Goal: Check status: Check status

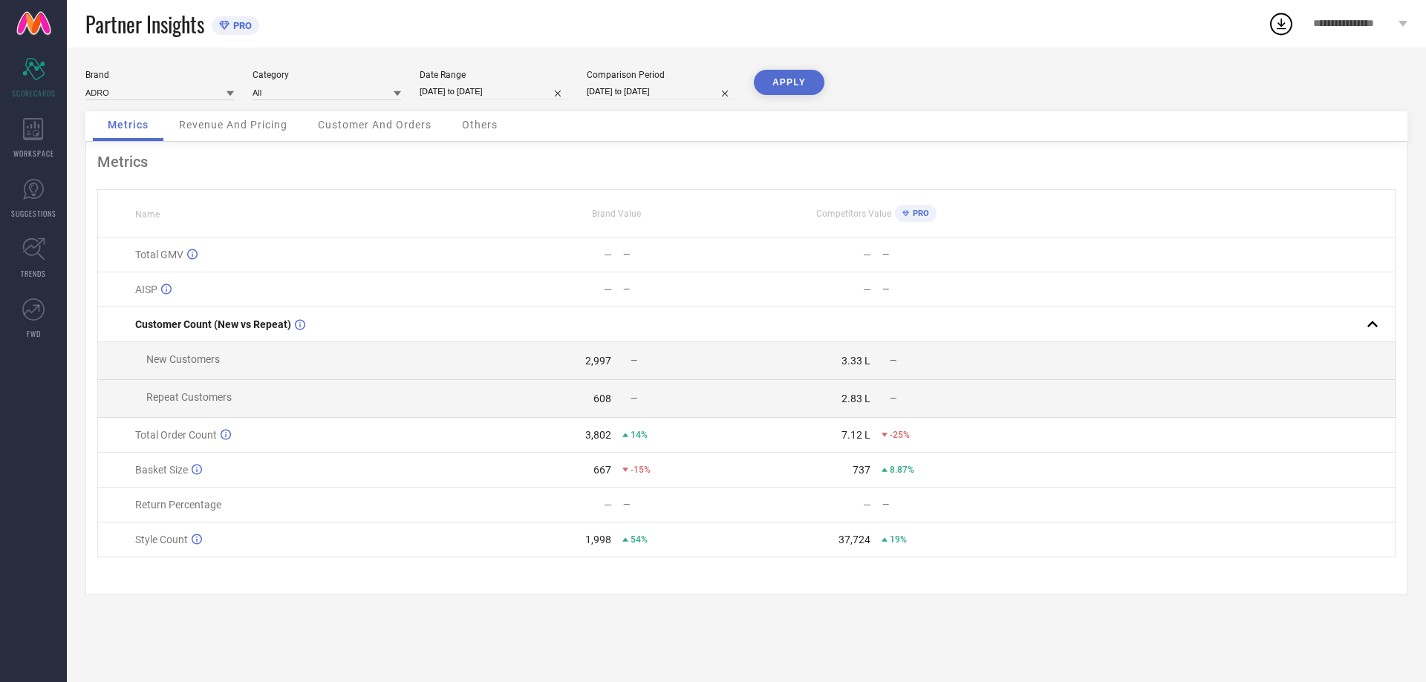
click at [485, 90] on input "[DATE] to [DATE]" at bounding box center [494, 92] width 149 height 16
select select "8"
select select "2025"
select select "9"
select select "2025"
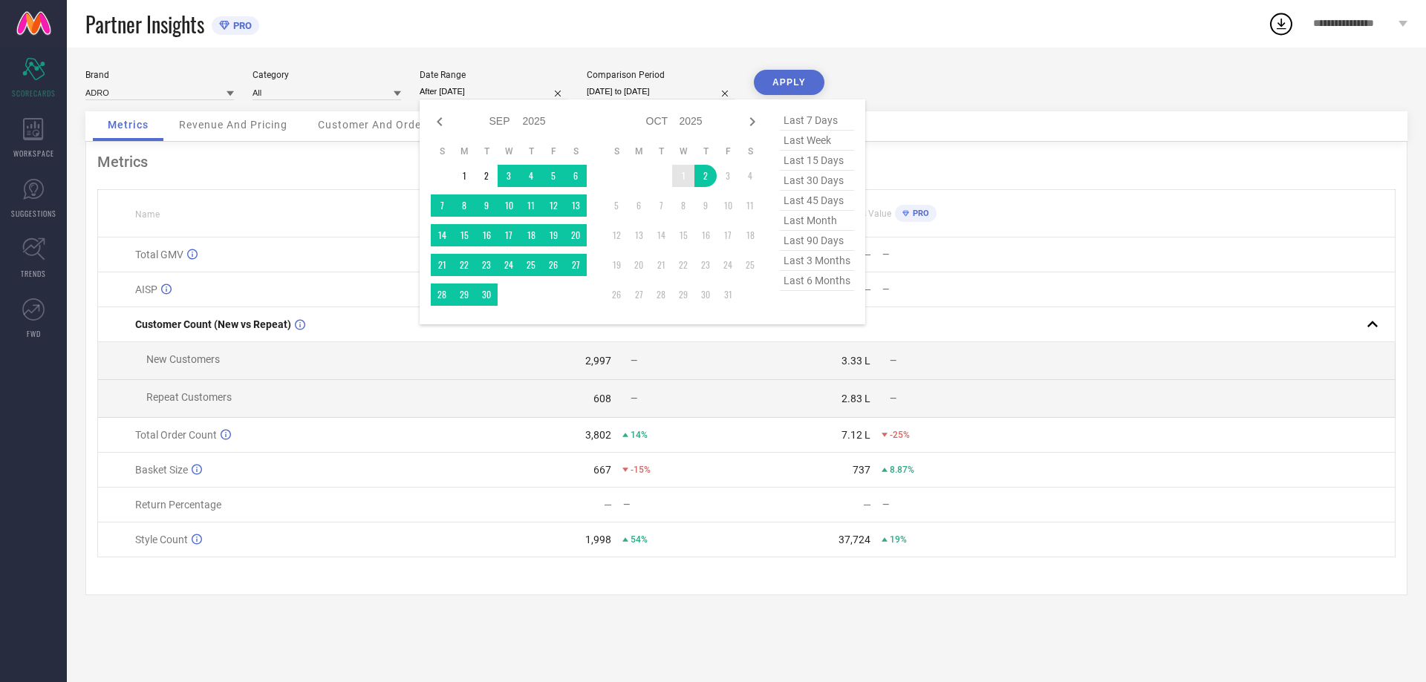
click at [676, 175] on td "1" at bounding box center [683, 176] width 22 height 22
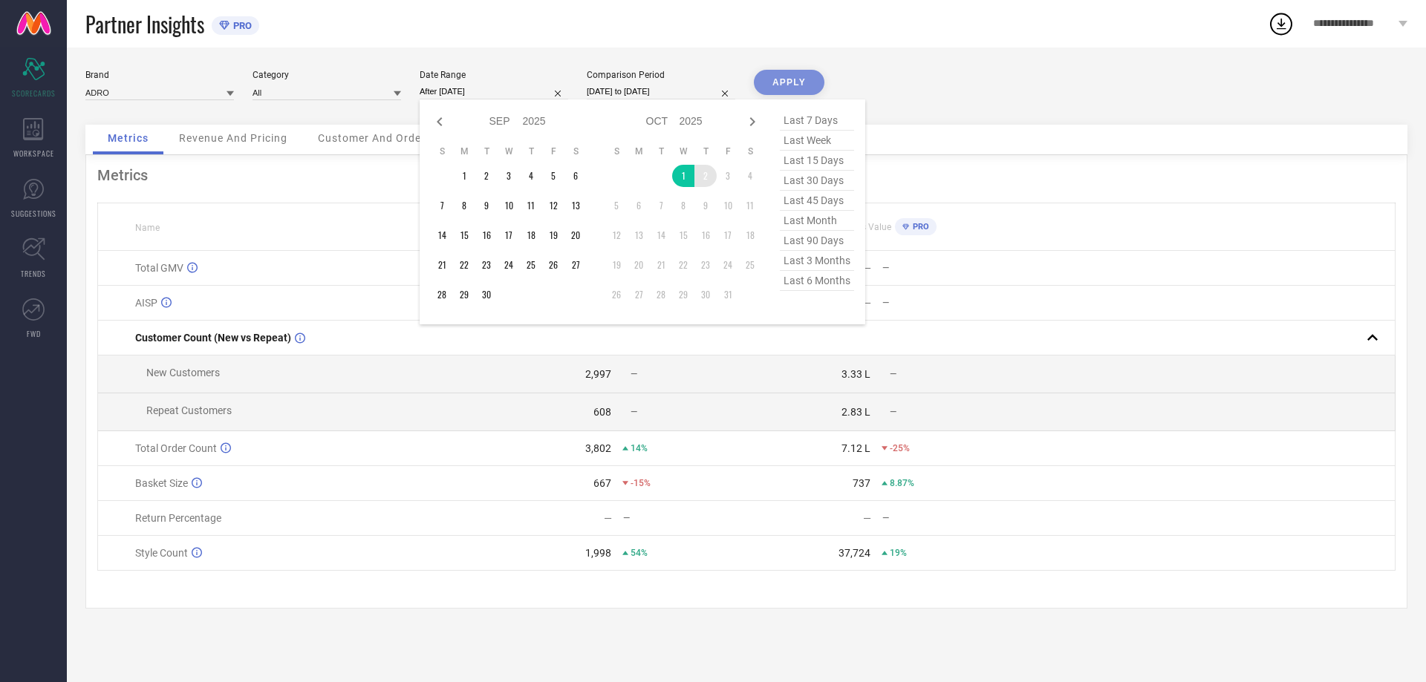
type input "[DATE] to [DATE]"
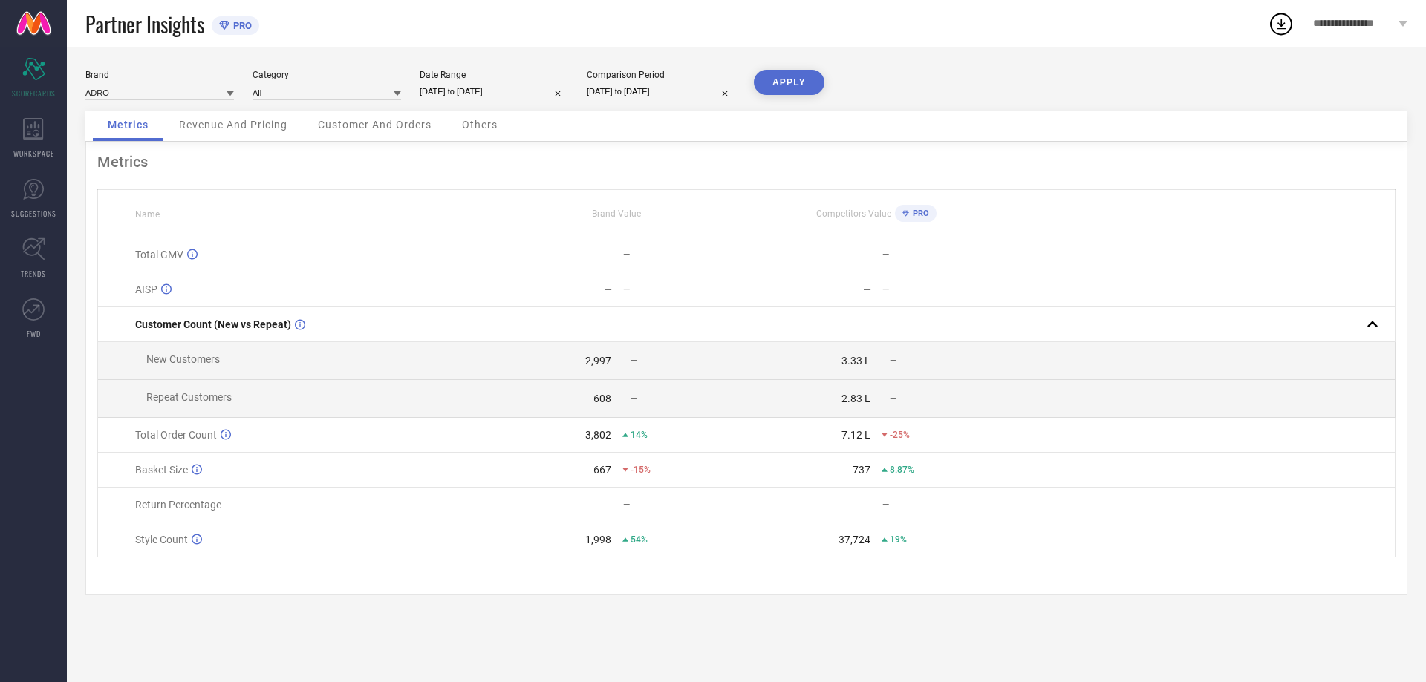
click at [787, 88] on button "APPLY" at bounding box center [789, 82] width 71 height 25
click at [476, 91] on input "[DATE] to [DATE]" at bounding box center [494, 92] width 149 height 16
select select "9"
select select "2025"
select select "10"
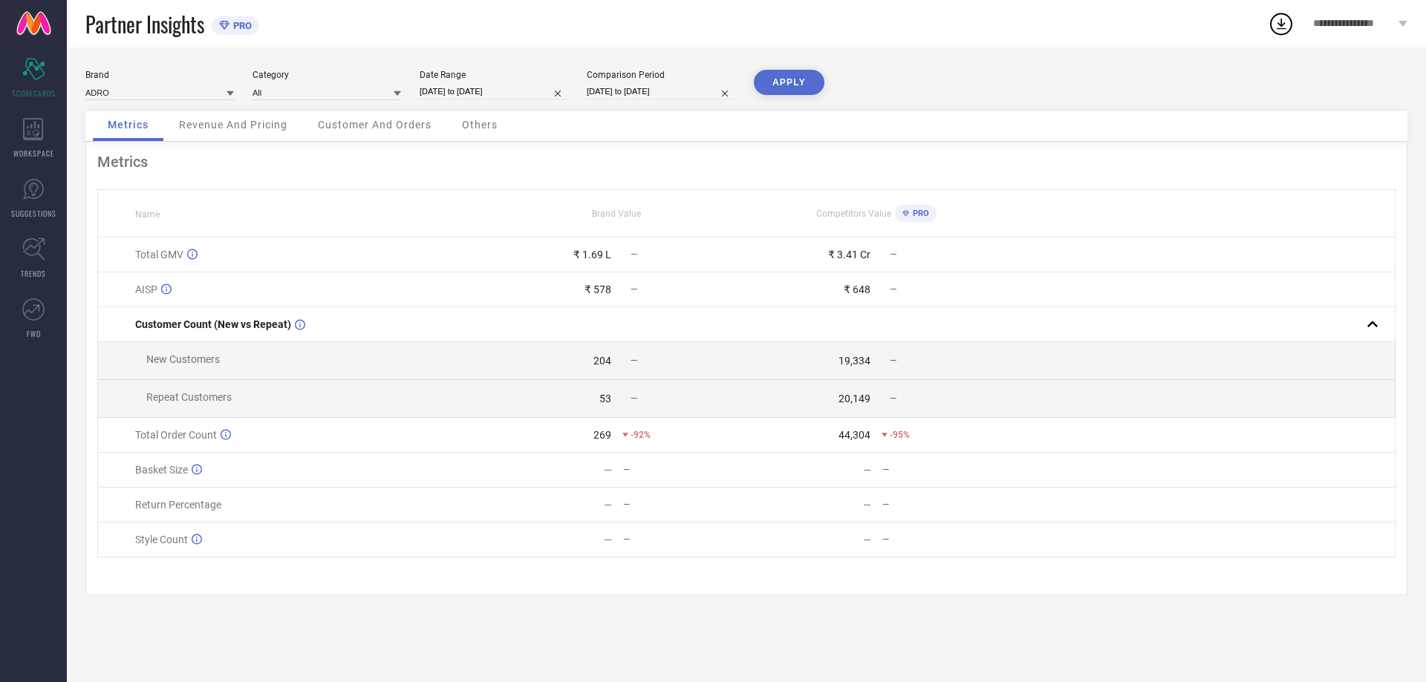
select select "2025"
drag, startPoint x: 821, startPoint y: 222, endPoint x: 833, endPoint y: 228, distance: 14.0
click at [820, 223] on span "last month" at bounding box center [817, 221] width 74 height 20
type input "[DATE] to [DATE]"
click at [792, 84] on button "APPLY" at bounding box center [789, 82] width 71 height 25
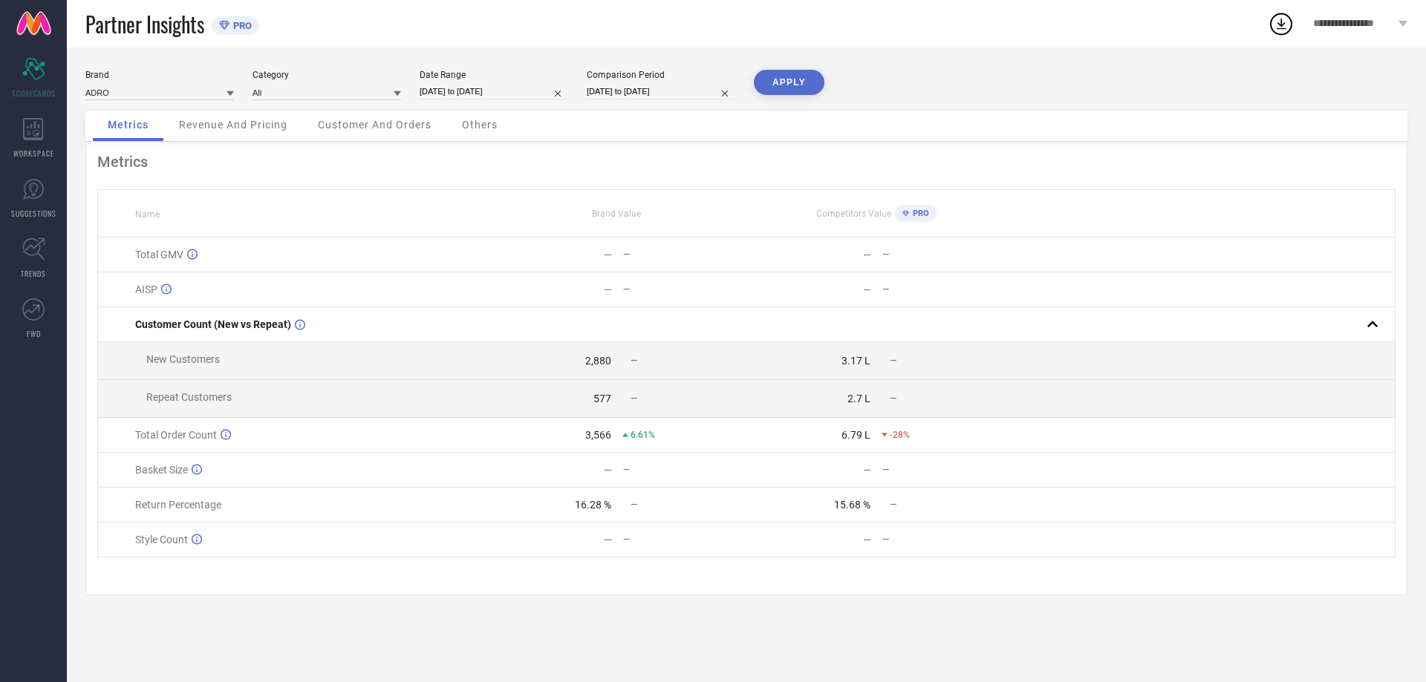
click at [508, 94] on input "[DATE] to [DATE]" at bounding box center [494, 92] width 149 height 16
select select "8"
select select "2025"
select select "9"
select select "2025"
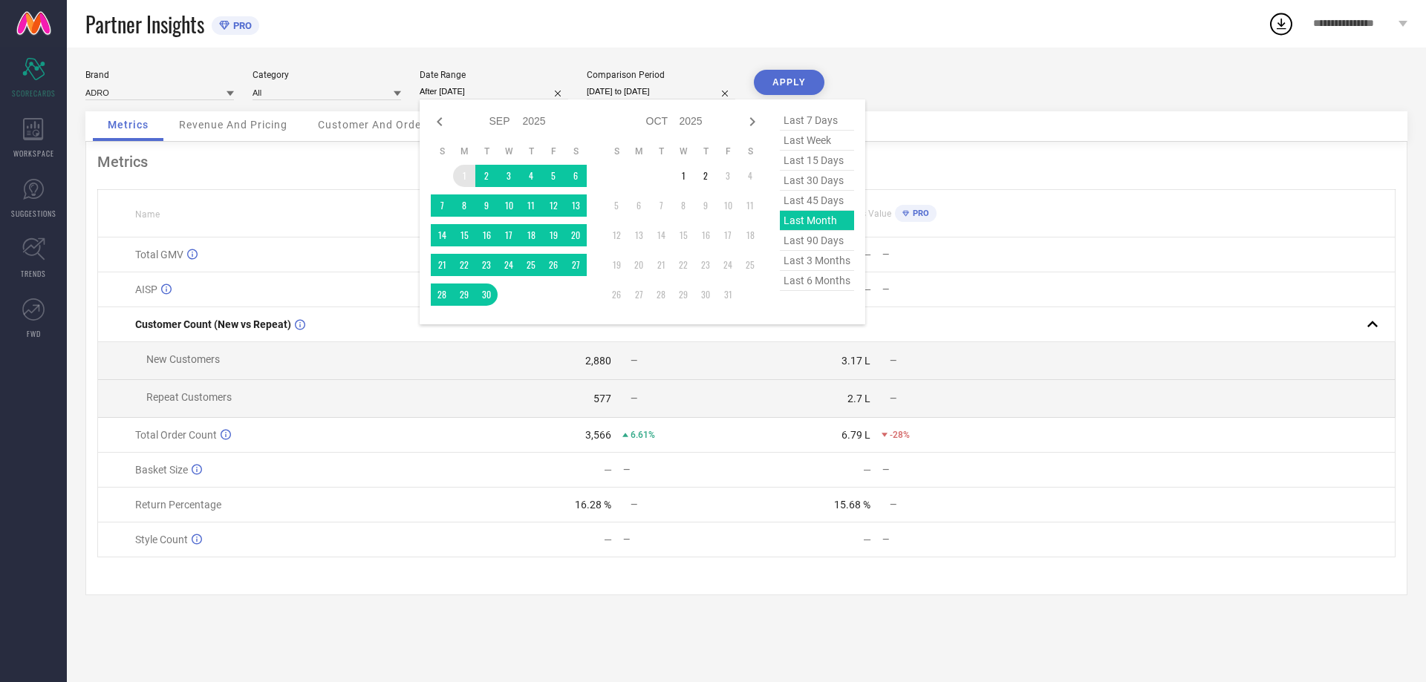
click at [460, 172] on td "1" at bounding box center [464, 176] width 22 height 22
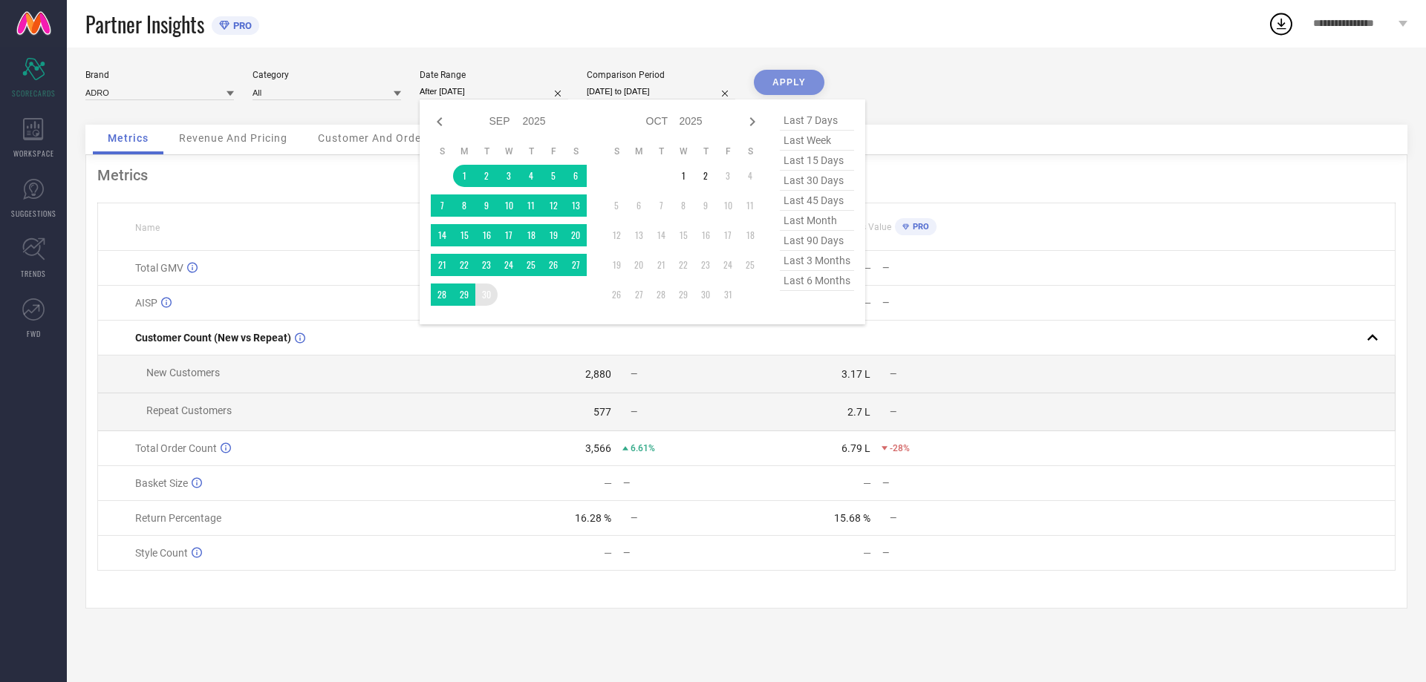
type input "[DATE] to [DATE]"
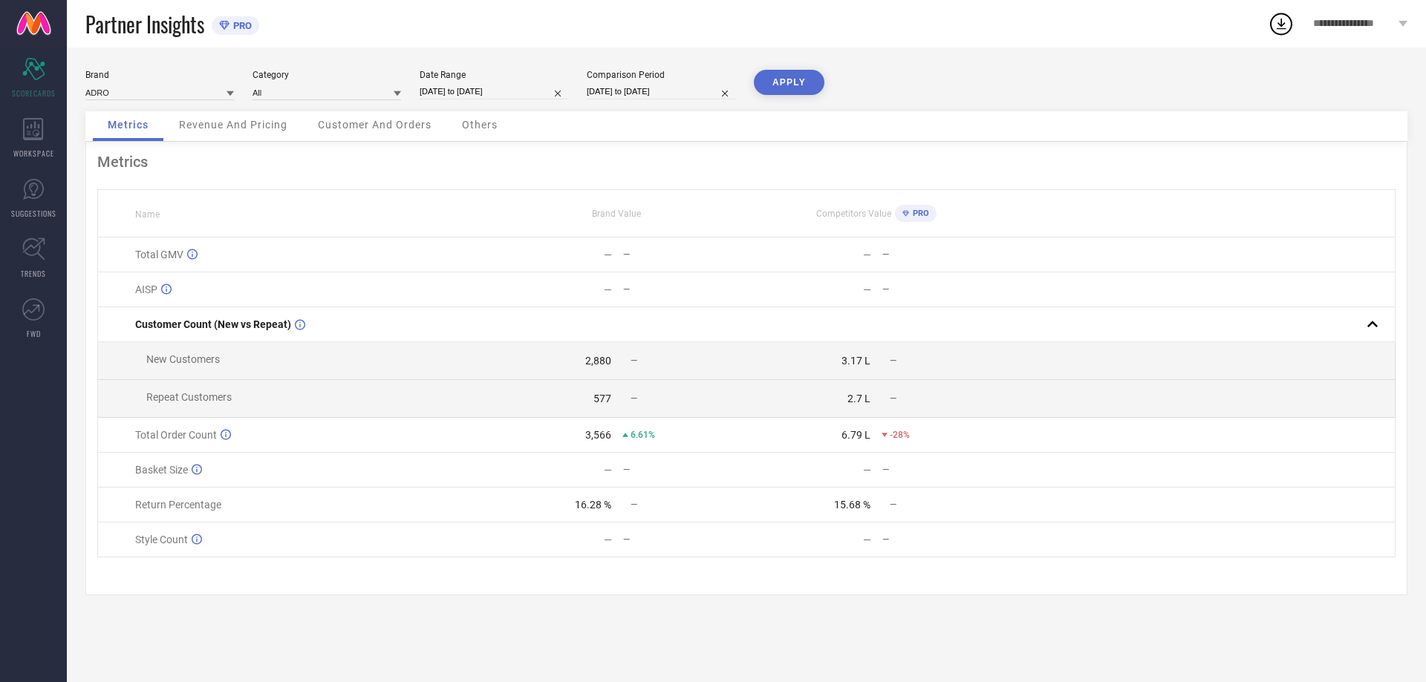
click at [788, 82] on button "APPLY" at bounding box center [789, 82] width 71 height 25
click at [455, 95] on input "[DATE] to [DATE]" at bounding box center [494, 92] width 149 height 16
select select "8"
select select "2025"
select select "9"
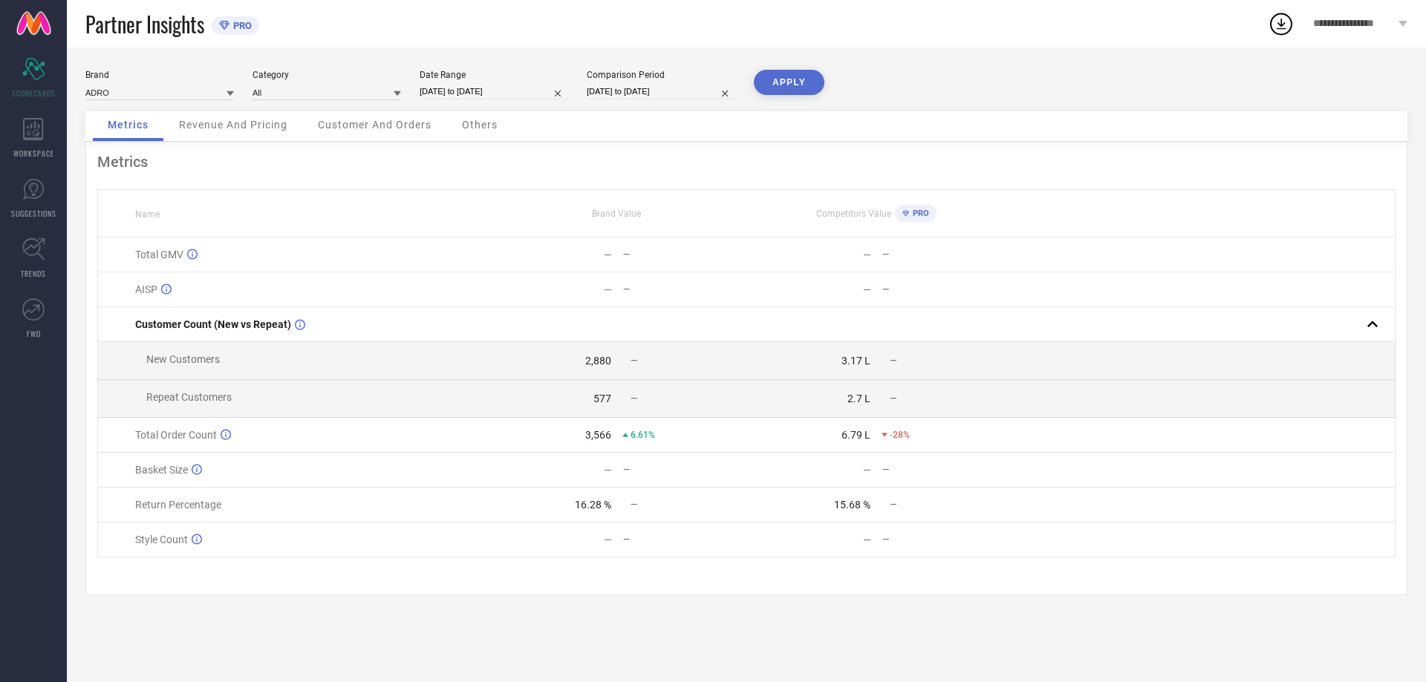
select select "2025"
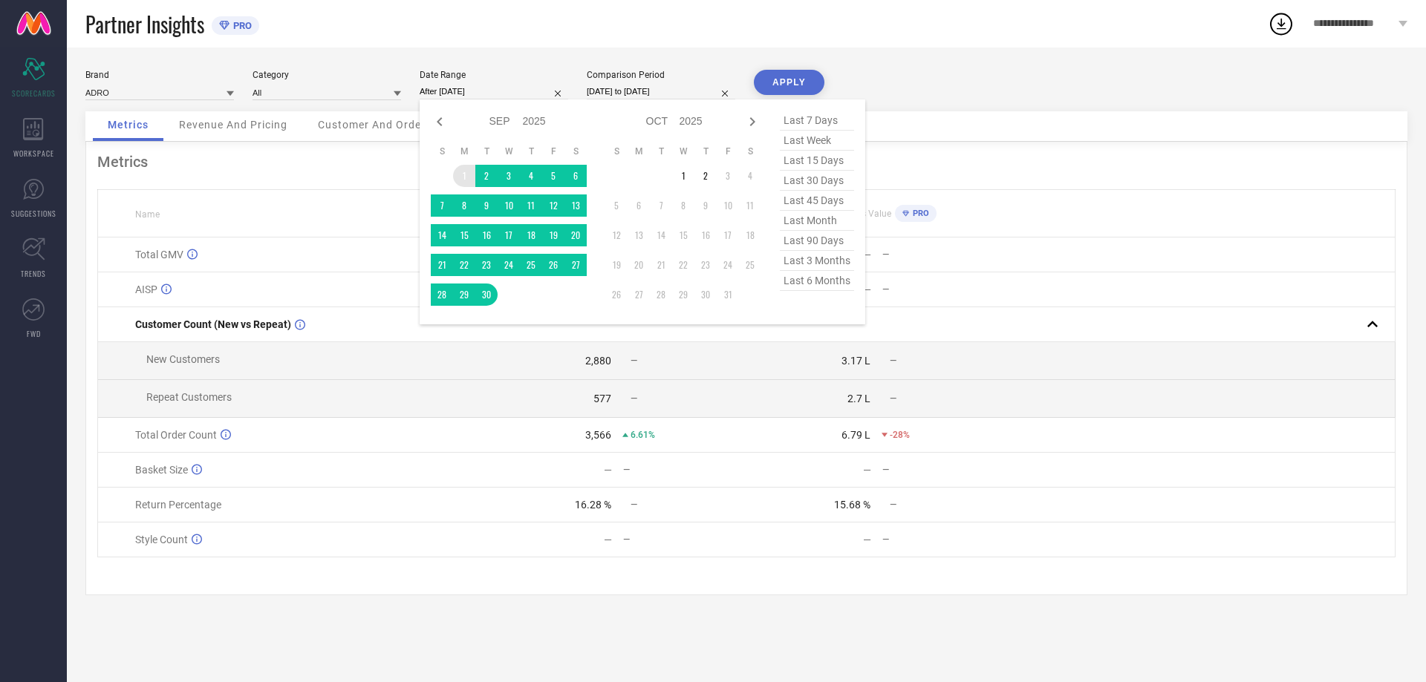
click at [466, 172] on td "1" at bounding box center [464, 176] width 22 height 22
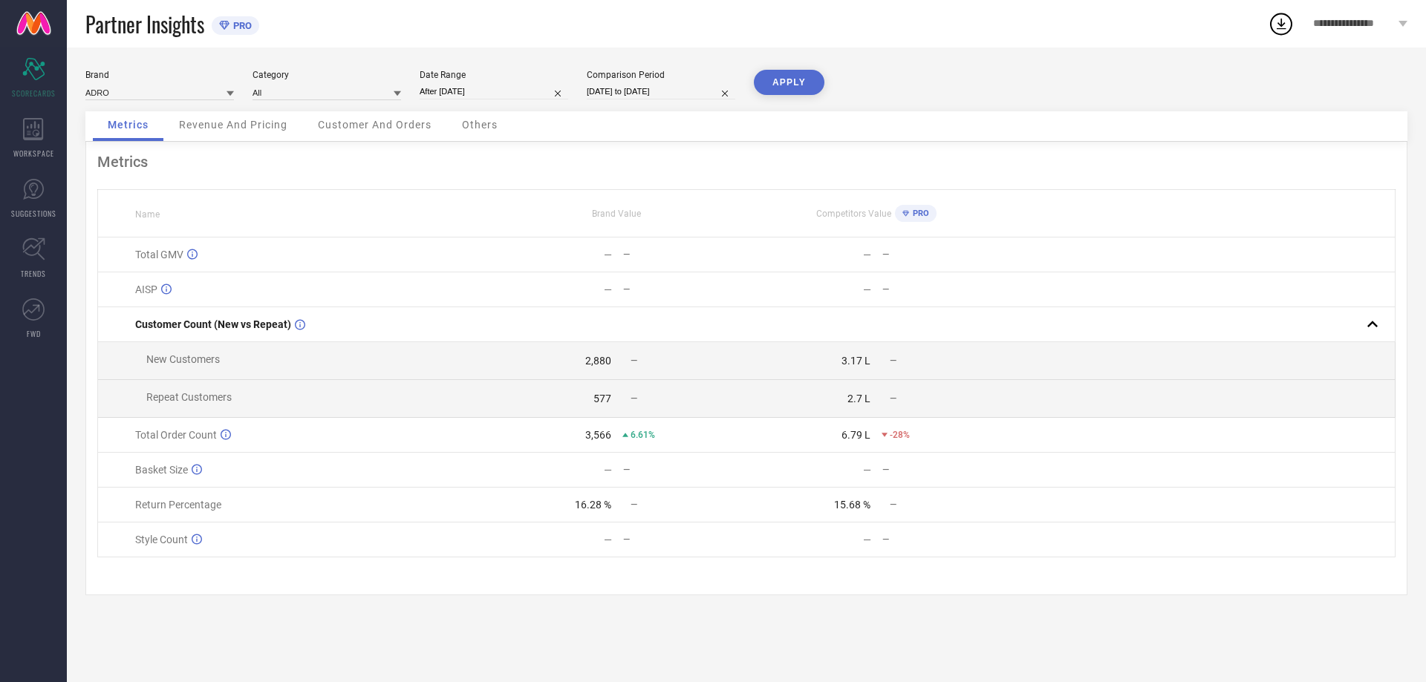
type input "[DATE] to [DATE]"
click at [783, 80] on button "APPLY" at bounding box center [789, 82] width 71 height 25
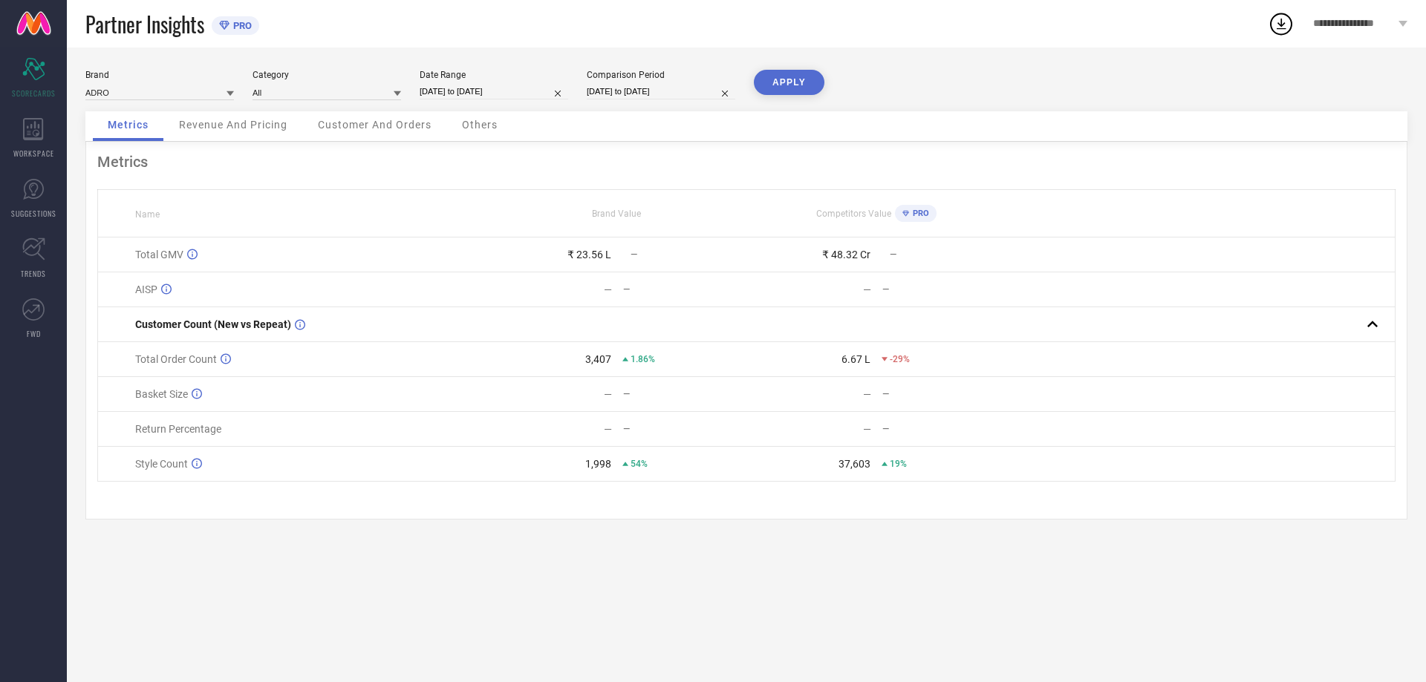
click at [497, 93] on input "[DATE] to [DATE]" at bounding box center [494, 92] width 149 height 16
select select "8"
select select "2025"
select select "9"
select select "2025"
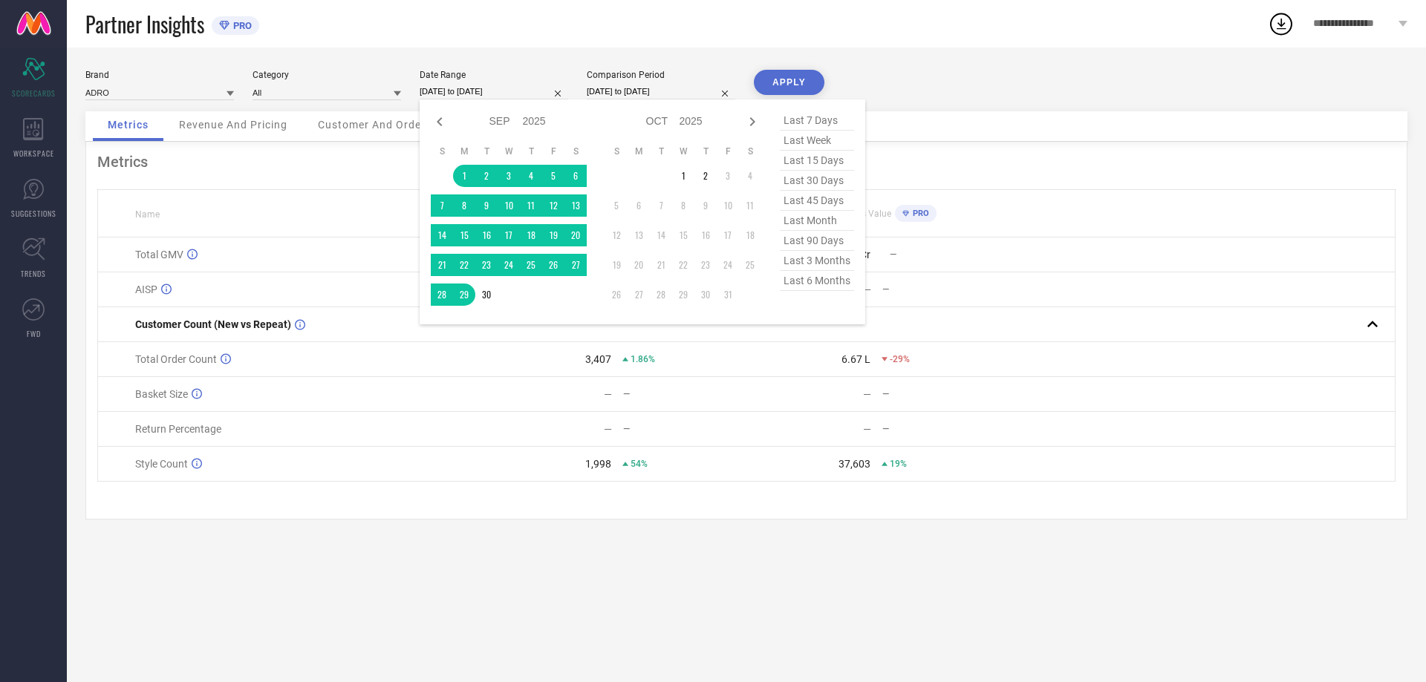
click at [519, 52] on div "Brand ADRO Category All Date Range [DATE] to [DATE] Jan Feb Mar Apr May Jun [DA…" at bounding box center [746, 365] width 1359 height 635
